Goal: Transaction & Acquisition: Subscribe to service/newsletter

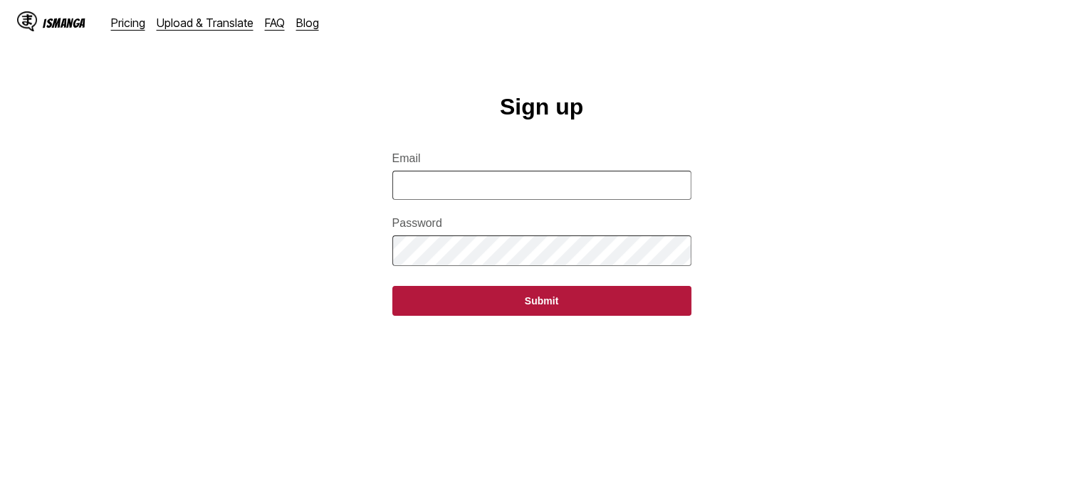
type input "**********"
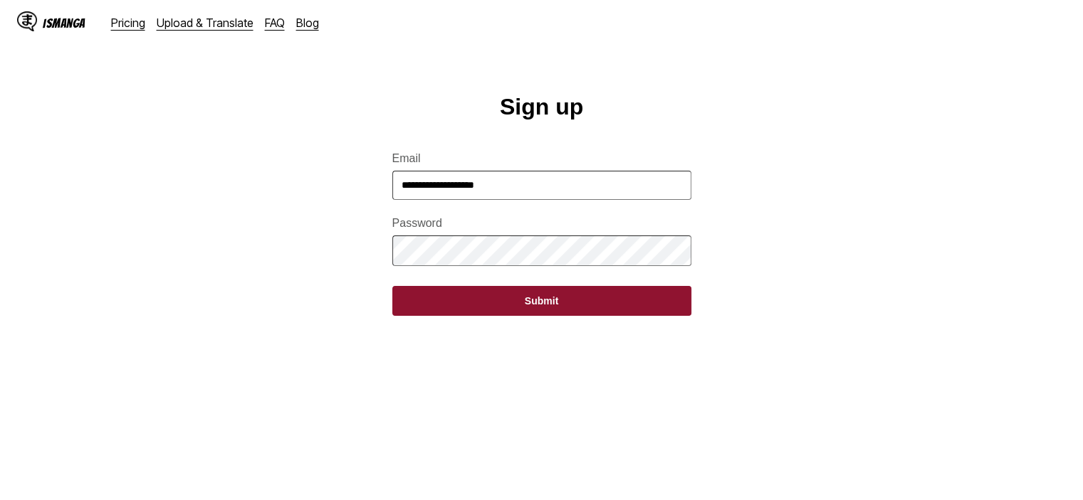
click at [585, 316] on button "Submit" at bounding box center [541, 301] width 299 height 30
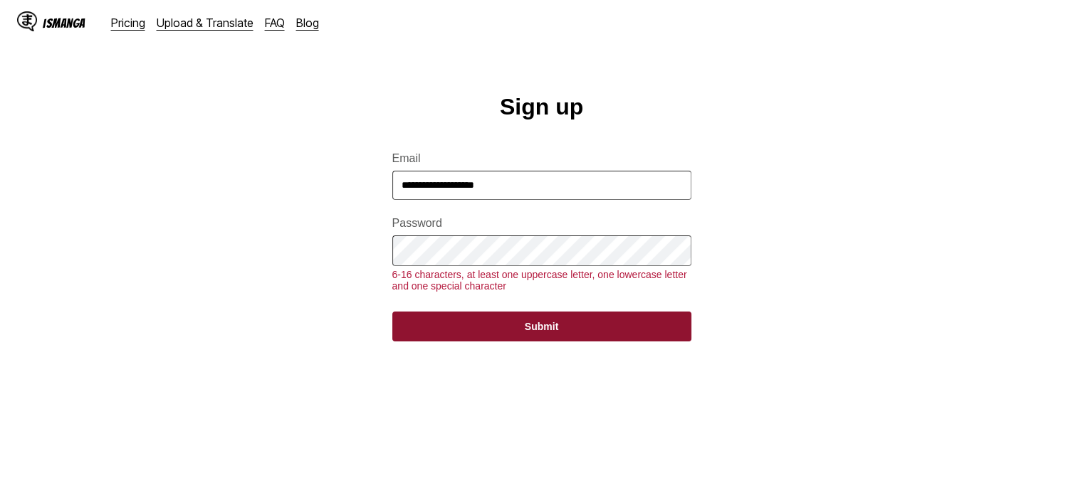
click at [568, 335] on button "Submit" at bounding box center [541, 327] width 299 height 30
